Goal: Task Accomplishment & Management: Complete application form

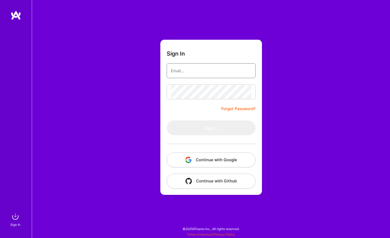
click at [189, 71] on input "email" at bounding box center [211, 70] width 80 height 13
drag, startPoint x: 119, startPoint y: 169, endPoint x: 204, endPoint y: 163, distance: 85.1
click at [123, 168] on div "Sign In Forgot Password? Sign In Continue with Google Continue with Github" at bounding box center [211, 119] width 358 height 238
click at [205, 161] on button "Continue with Google" at bounding box center [210, 159] width 89 height 15
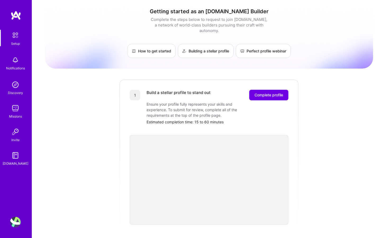
click at [82, 137] on div "Getting started as an [DOMAIN_NAME] Builder Complete the steps below to request…" at bounding box center [209, 206] width 328 height 405
click at [258, 92] on span "Complete profile" at bounding box center [268, 94] width 29 height 5
